Goal: Information Seeking & Learning: Learn about a topic

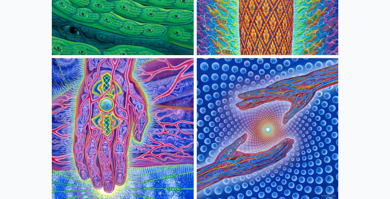
scroll to position [889, 0]
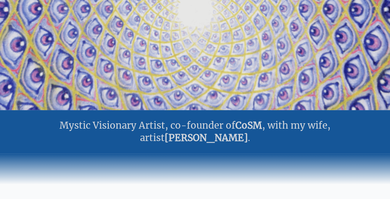
scroll to position [0, 0]
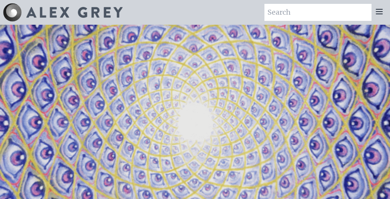
click at [378, 14] on icon at bounding box center [379, 11] width 6 height 5
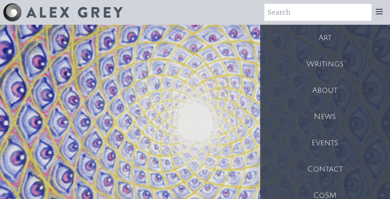
click at [343, 66] on div "Writings" at bounding box center [325, 64] width 130 height 26
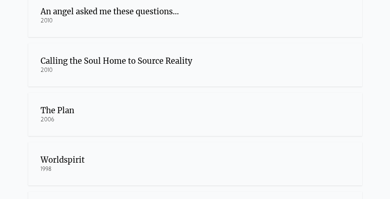
scroll to position [155, 0]
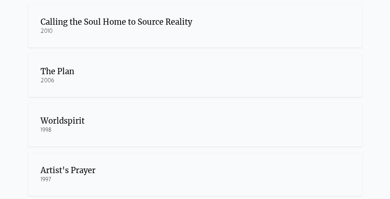
click at [61, 77] on div "The Plan" at bounding box center [195, 71] width 309 height 11
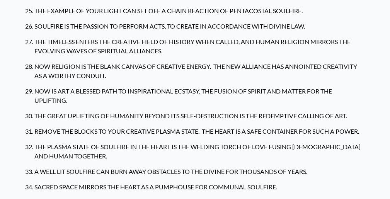
scroll to position [482, 0]
